Goal: Information Seeking & Learning: Learn about a topic

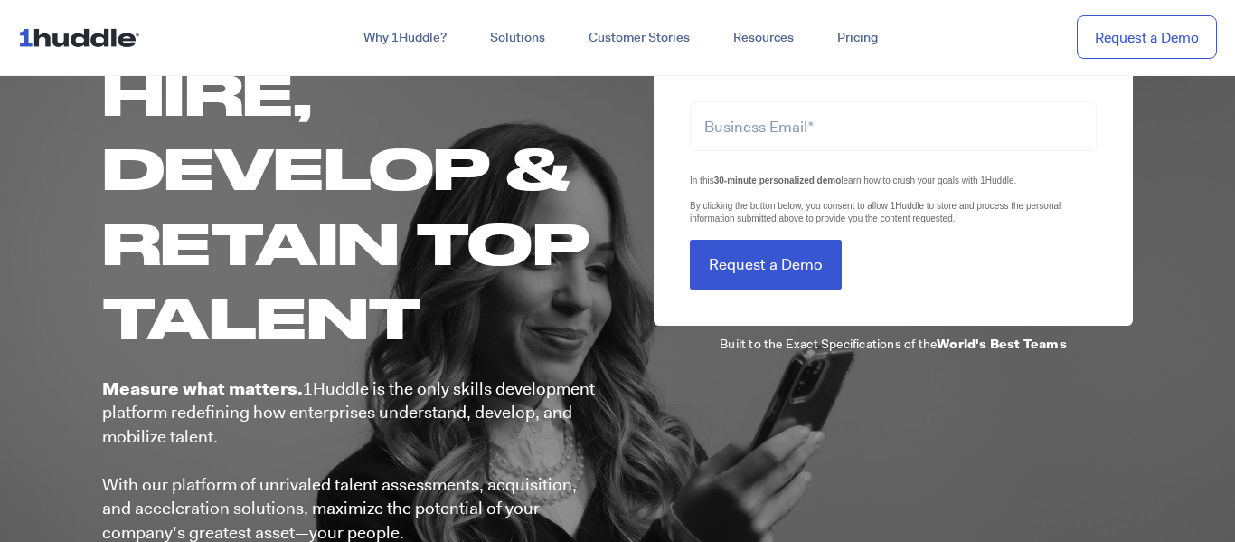
click at [529, 294] on h1 "Hire, Develop & Retain Top Talent" at bounding box center [350, 205] width 497 height 298
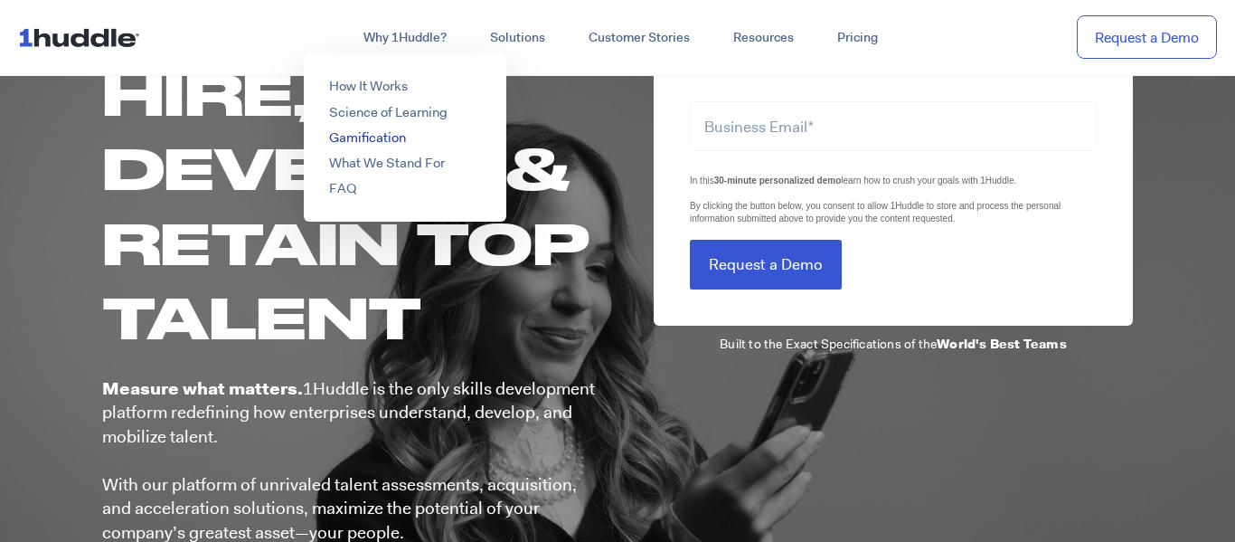
click at [370, 136] on link "Gamification" at bounding box center [367, 137] width 77 height 18
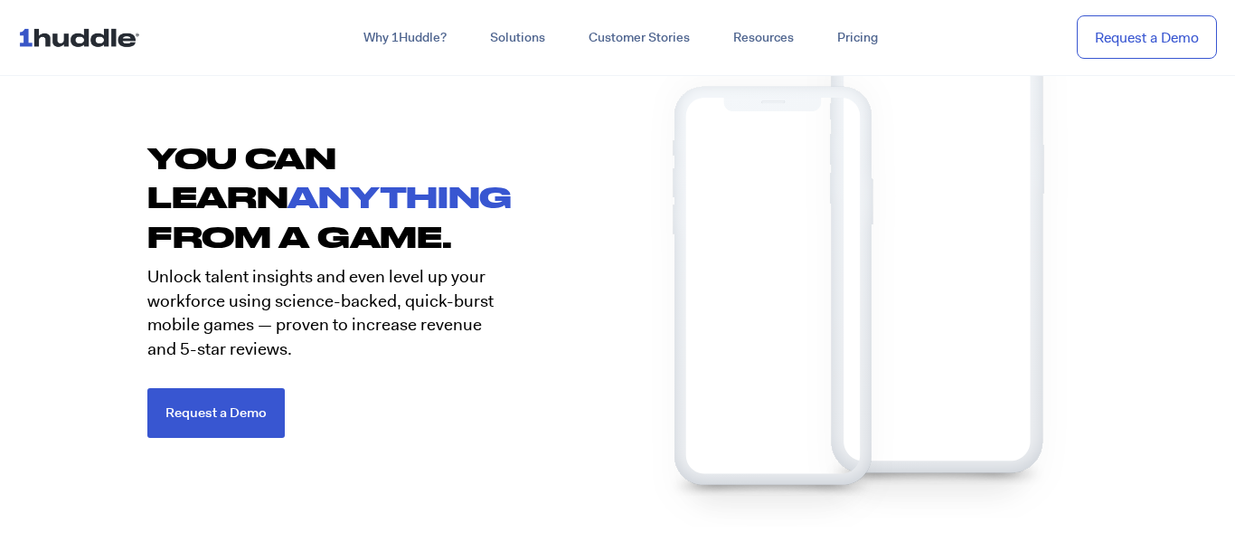
scroll to position [2419, 0]
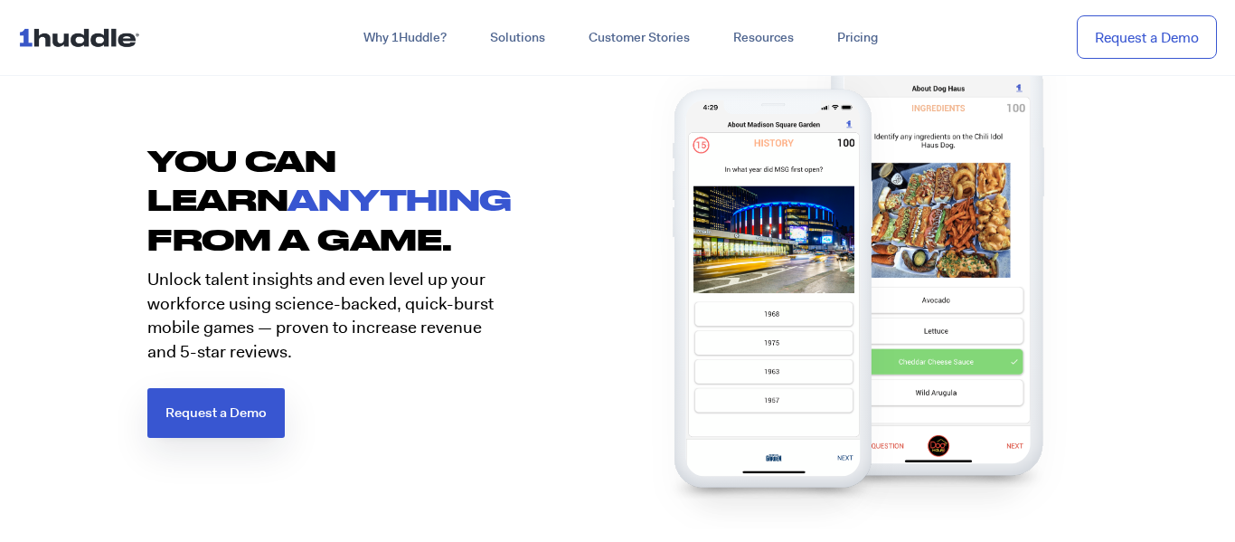
click at [178, 411] on span "Request a Demo" at bounding box center [215, 413] width 101 height 14
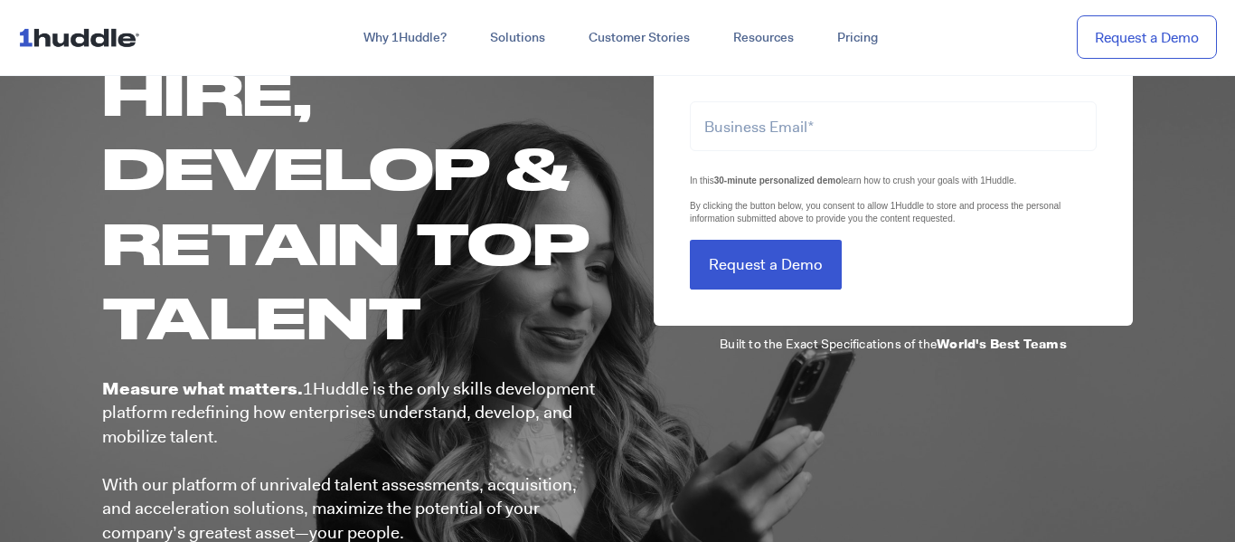
click at [770, 326] on div "LTLS (Last Touch Lead Source) In this 30-minute personalized demo learn how to …" at bounding box center [875, 364] width 515 height 625
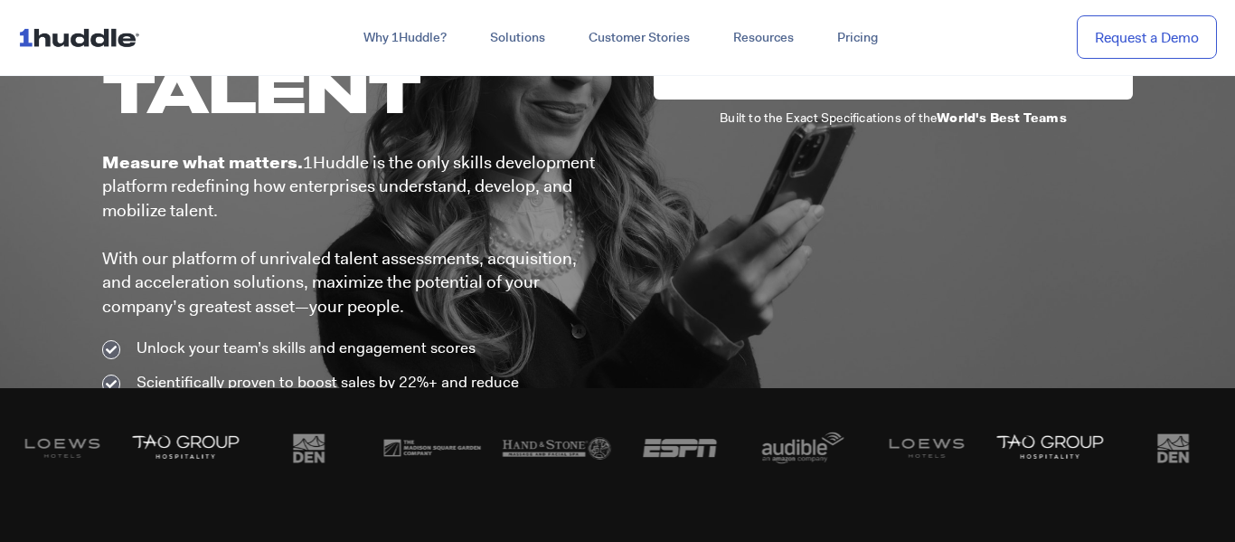
scroll to position [225, 0]
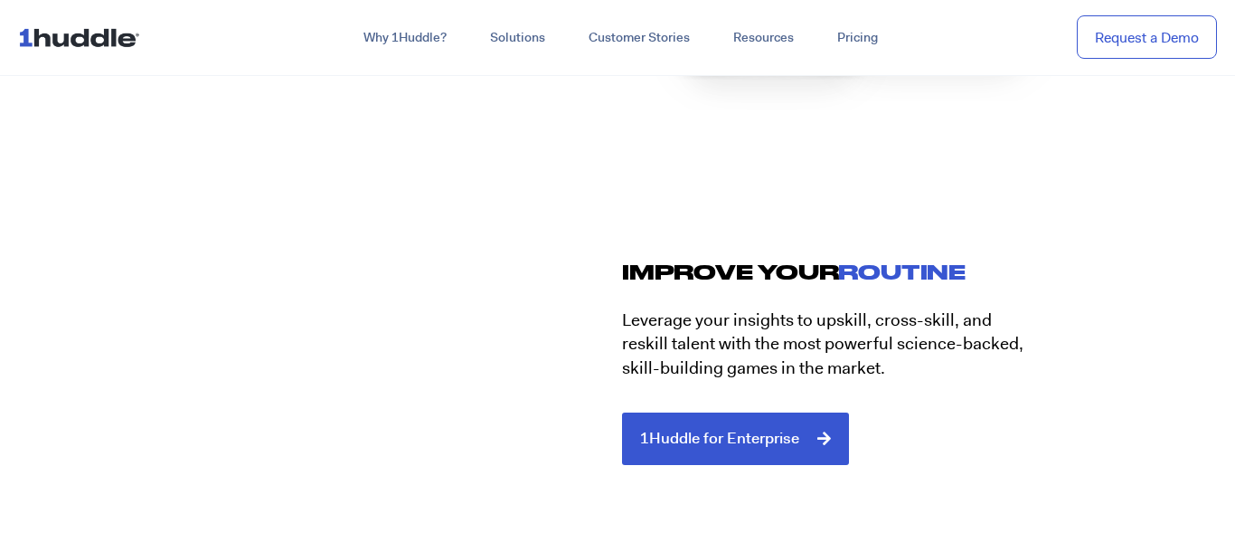
scroll to position [4417, 0]
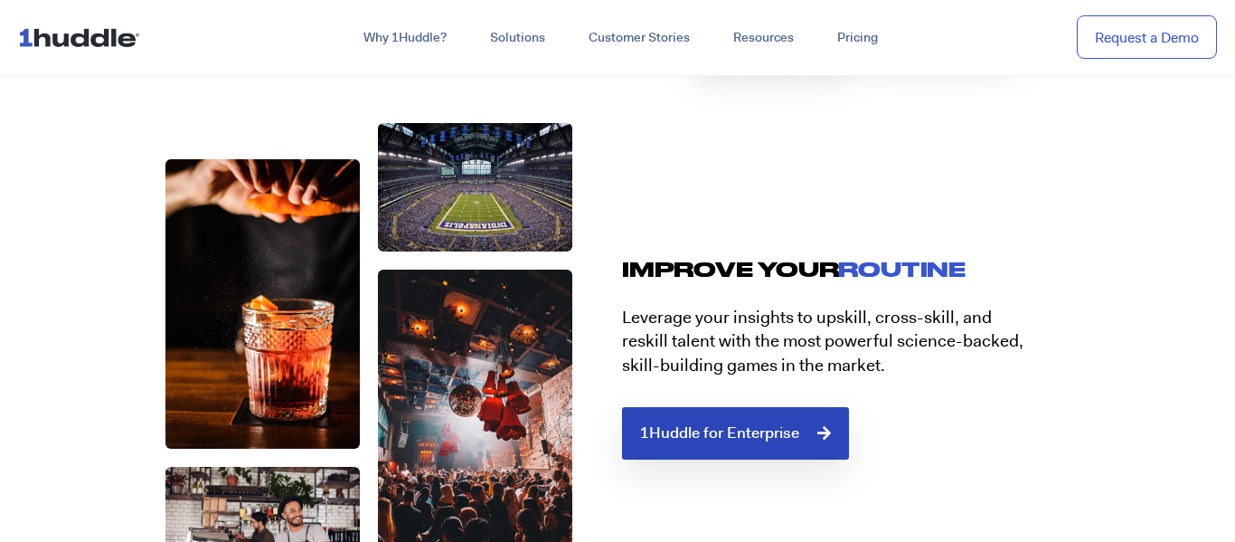
click at [722, 443] on link "1Huddle for Enterprise" at bounding box center [735, 433] width 227 height 52
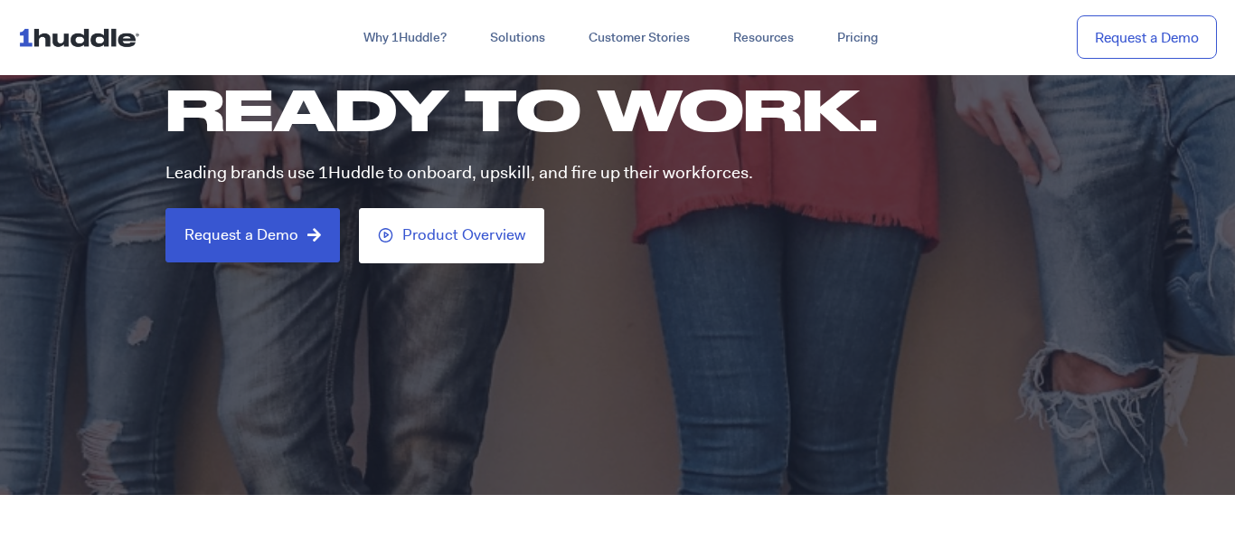
scroll to position [382, 0]
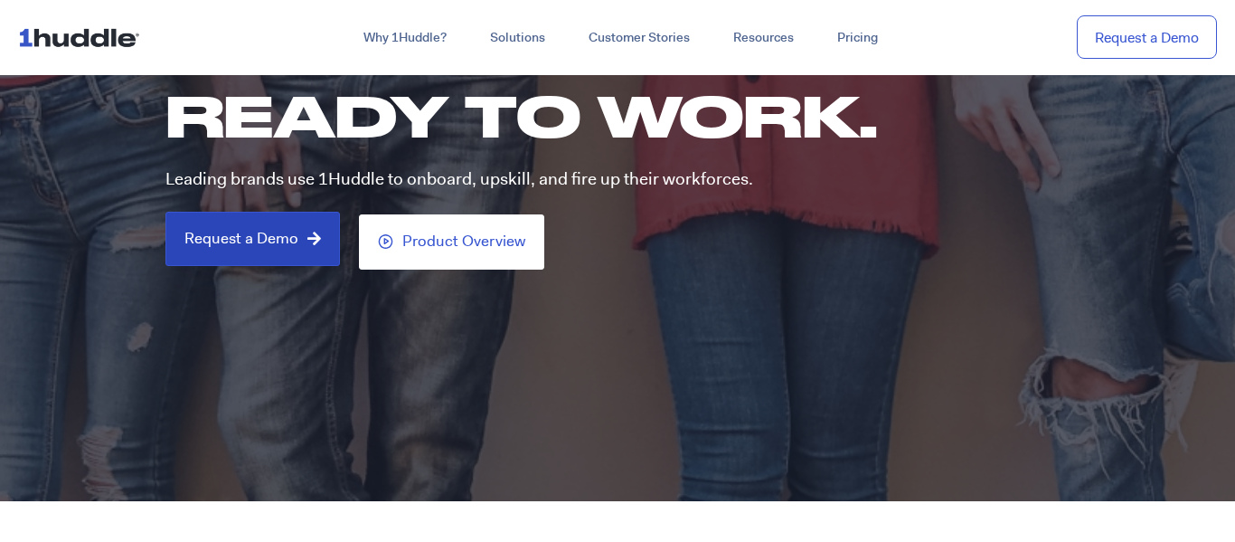
click at [297, 242] on span "Request a Demo" at bounding box center [252, 239] width 137 height 16
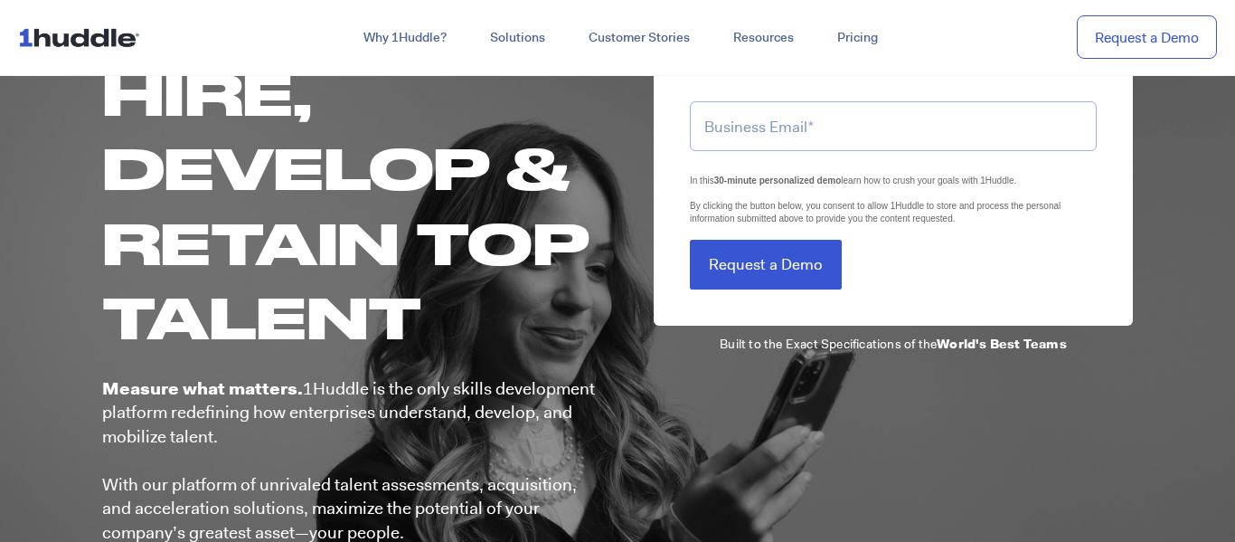
click at [764, 143] on input "email" at bounding box center [893, 126] width 407 height 50
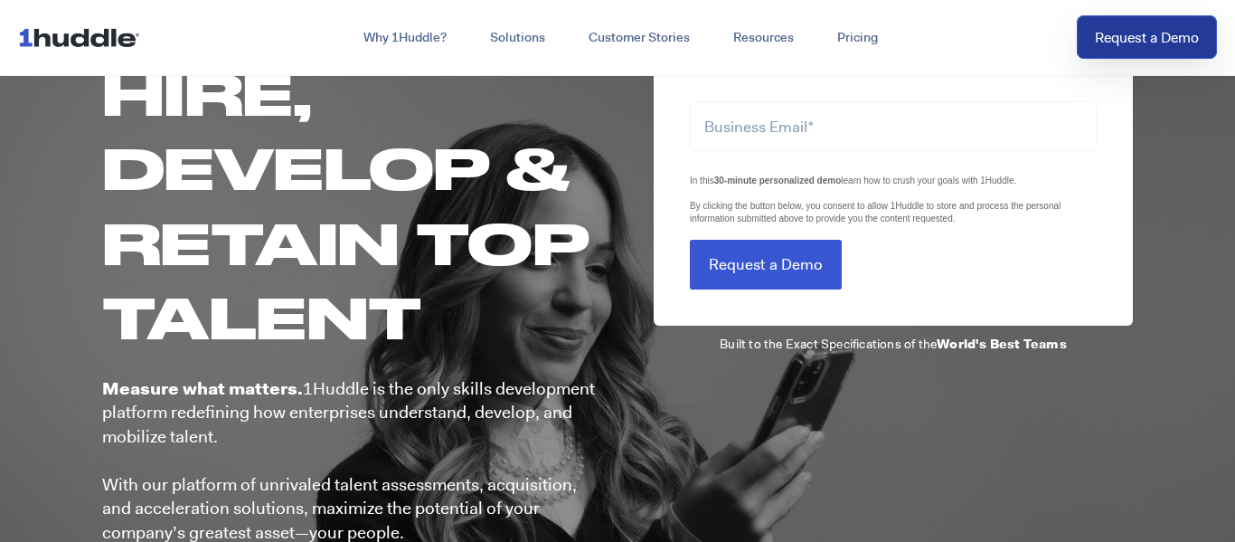
click at [1108, 45] on link "Request a Demo" at bounding box center [1147, 37] width 140 height 44
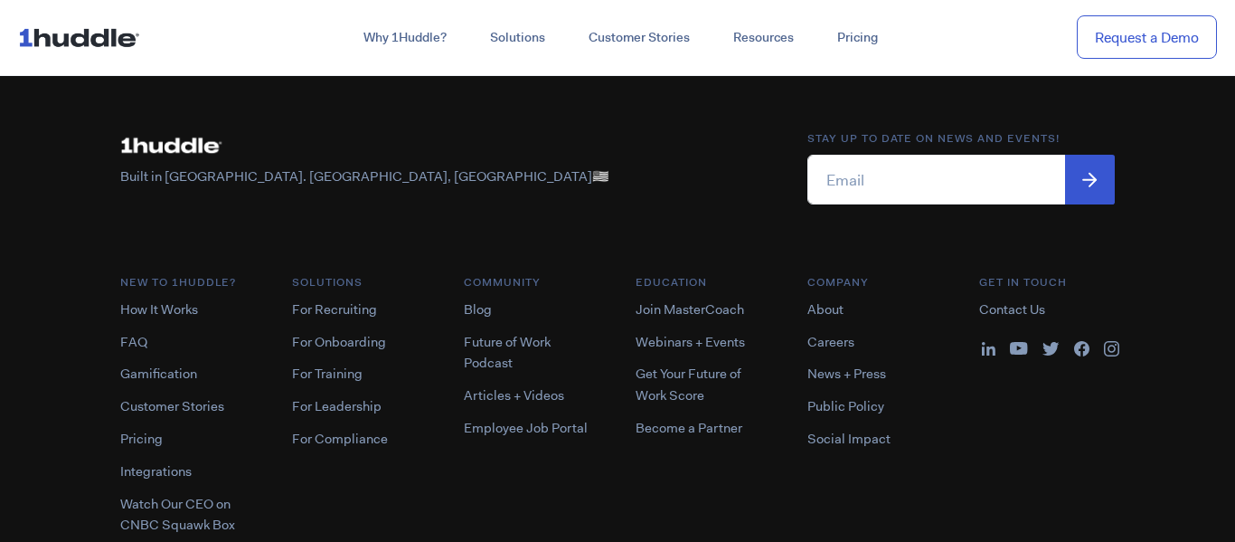
scroll to position [1281, 0]
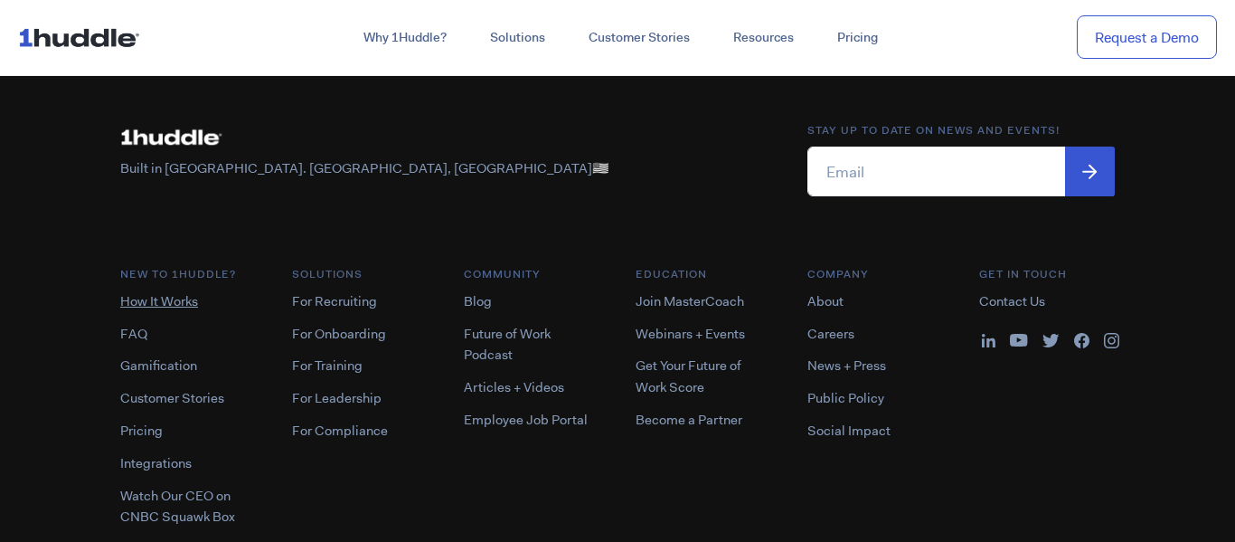
click at [173, 300] on link "How It Works" at bounding box center [159, 301] width 78 height 18
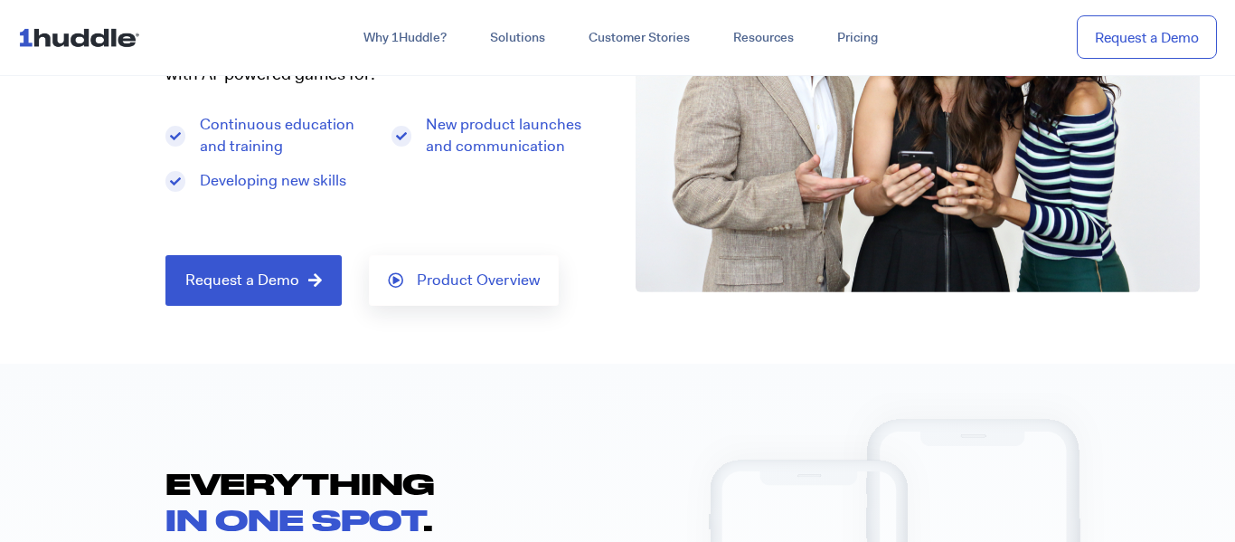
scroll to position [301, 0]
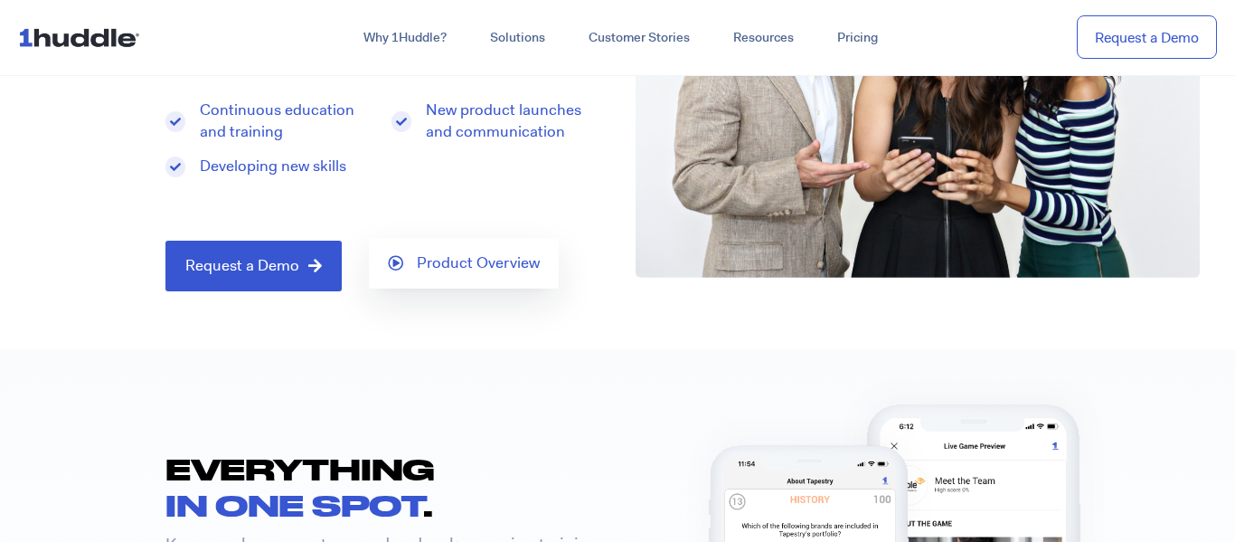
click at [447, 260] on span "Product Overview" at bounding box center [478, 263] width 123 height 16
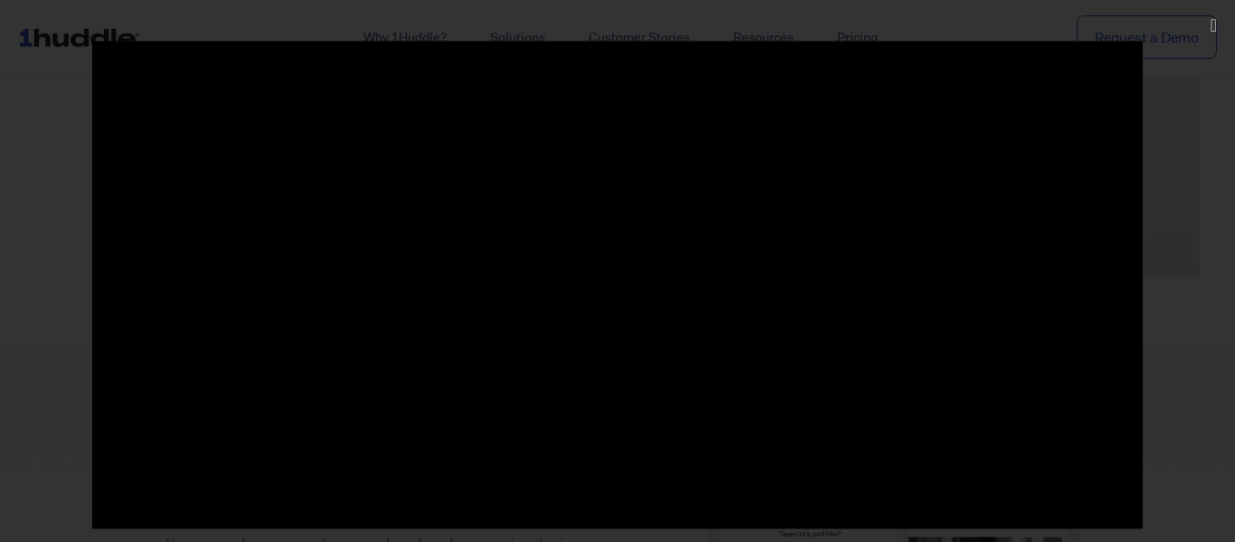
click at [1151, 362] on div at bounding box center [617, 271] width 1235 height 460
click at [74, 401] on div at bounding box center [617, 271] width 1235 height 460
click at [1234, 190] on div at bounding box center [617, 271] width 1235 height 460
